Goal: Transaction & Acquisition: Purchase product/service

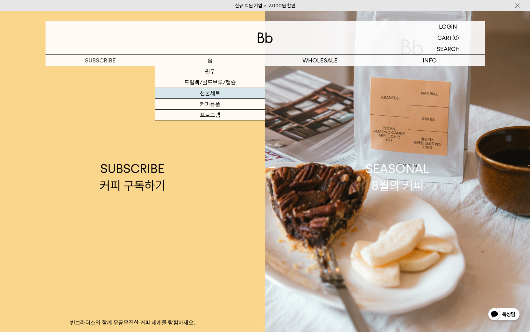
click at [216, 93] on link "선물세트" at bounding box center [210, 93] width 110 height 11
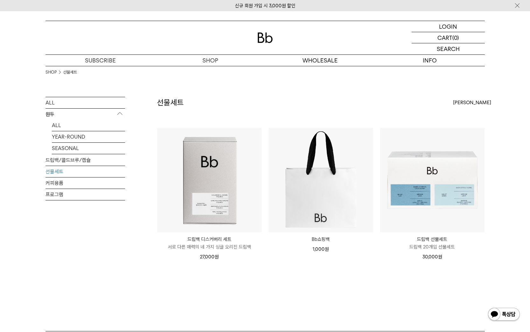
drag, startPoint x: 397, startPoint y: 78, endPoint x: 393, endPoint y: 80, distance: 4.1
click at [395, 78] on div "SHOP 선물세트" at bounding box center [266, 81] width 440 height 31
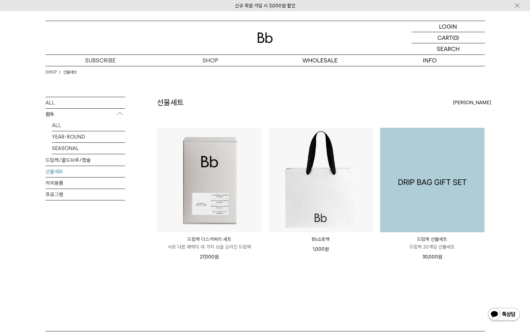
click at [426, 190] on img at bounding box center [432, 180] width 104 height 104
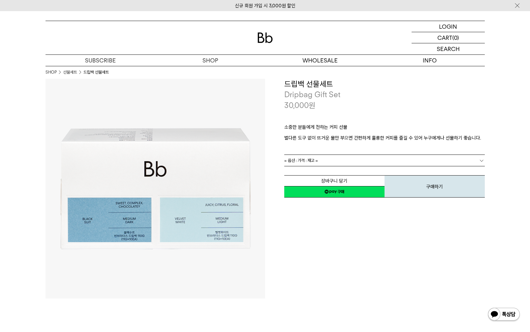
click at [346, 157] on link "= 옵션 : 가격 : 재고 =" at bounding box center [384, 160] width 201 height 11
click at [444, 155] on link "= 옵션 : 가격 : 재고 =" at bounding box center [384, 160] width 201 height 11
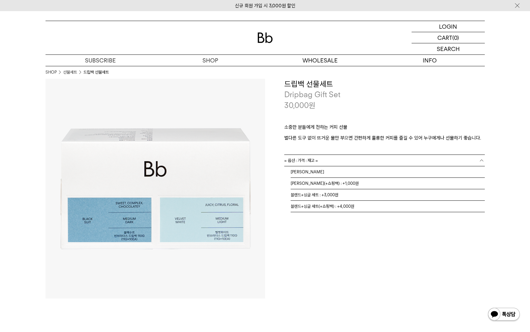
click at [289, 247] on div "**********" at bounding box center [375, 189] width 220 height 220
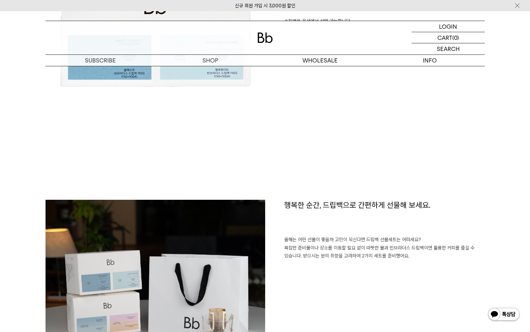
scroll to position [669, 0]
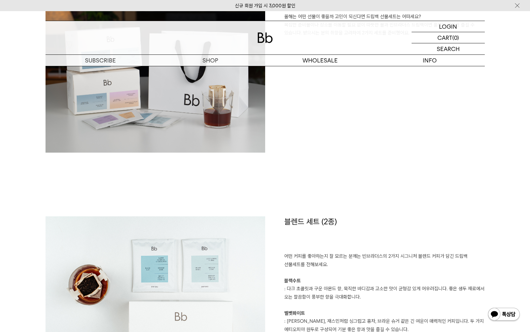
click at [479, 238] on h1 "블렌드 세트 (2종)" at bounding box center [384, 234] width 201 height 36
click at [336, 169] on div "행복한 순간, 드립백으로 간편하게 선물해 보세요. 올해는 어떤 선물이 좋을까 고민이 되신다면 드립백 선물세트는 어떠세요? 복잡한 준비물이나 장…" at bounding box center [266, 97] width 440 height 240
